Goal: Information Seeking & Learning: Learn about a topic

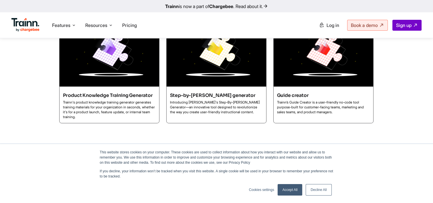
scroll to position [1934, 0]
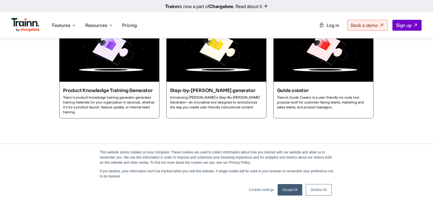
click at [207, 73] on img at bounding box center [218, 48] width 103 height 68
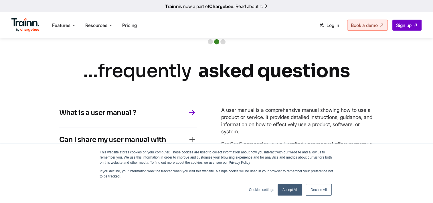
scroll to position [1550, 0]
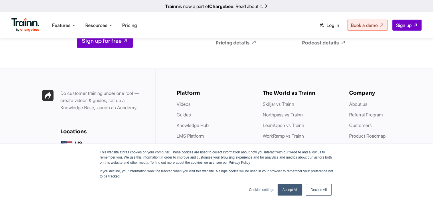
scroll to position [1553, 0]
click at [184, 101] on link "Videos" at bounding box center [184, 104] width 14 height 6
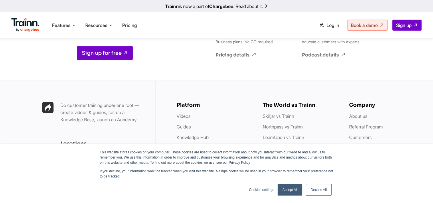
scroll to position [1565, 0]
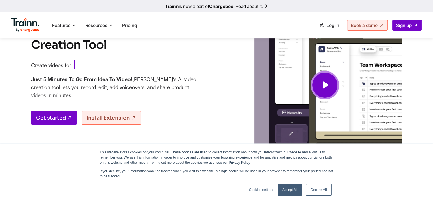
scroll to position [57, 0]
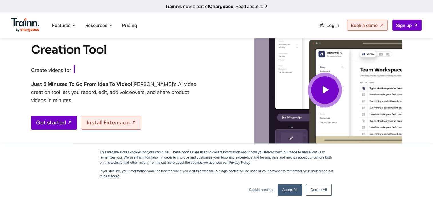
click at [316, 88] on span at bounding box center [325, 90] width 34 height 34
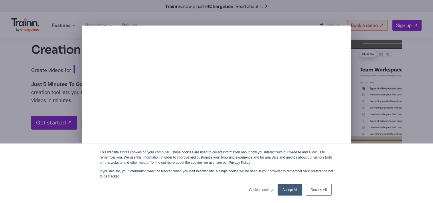
scroll to position [86, 0]
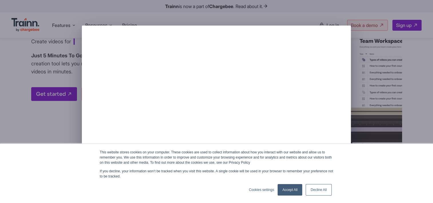
click at [423, 72] on div at bounding box center [216, 101] width 433 height 203
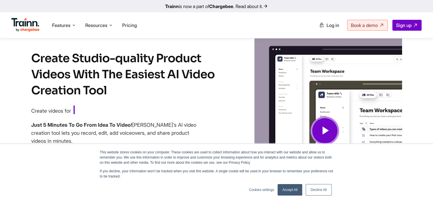
scroll to position [0, 0]
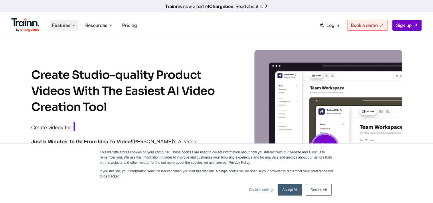
click at [64, 25] on span "Features" at bounding box center [61, 25] width 18 height 6
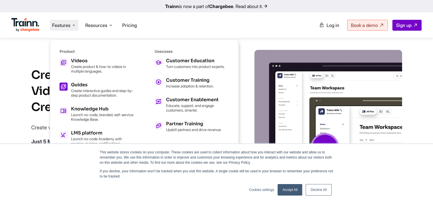
click at [88, 90] on p "Create interactive guides and step-by-step product documentation." at bounding box center [102, 92] width 63 height 9
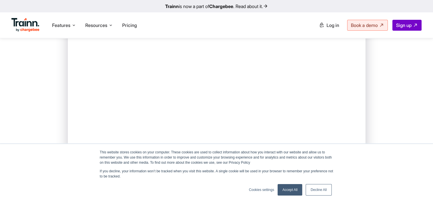
scroll to position [57, 0]
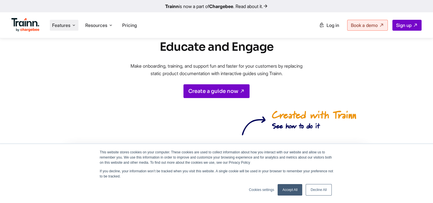
click at [68, 26] on span "Features" at bounding box center [61, 25] width 18 height 6
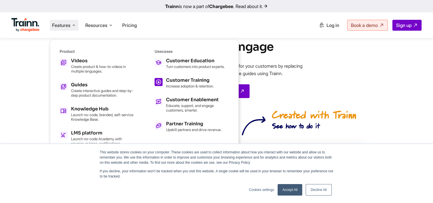
click at [187, 82] on h5 "Customer Training" at bounding box center [190, 80] width 48 height 5
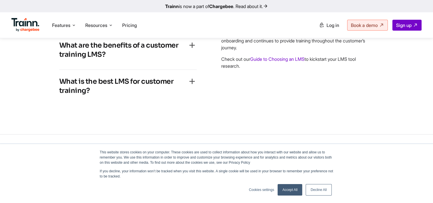
scroll to position [1746, 0]
